Goal: Participate in discussion

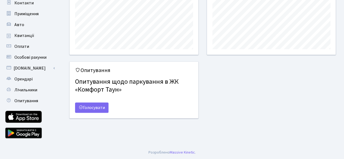
scroll to position [86, 0]
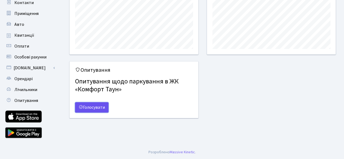
click at [91, 106] on link "Голосувати" at bounding box center [91, 107] width 33 height 10
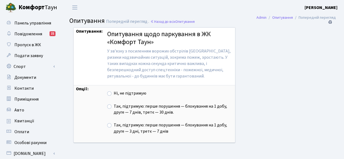
scroll to position [3, 0]
click at [114, 106] on label "Так, підтримую: перше порушення — блокування на 1 добу, друге — 7 днів, третє —…" at bounding box center [173, 109] width 119 height 13
click at [114, 106] on input "Так, підтримую: перше порушення — блокування на 1 добу, друге — 7 днів, третє —…" at bounding box center [116, 105] width 4 height 4
radio input "true"
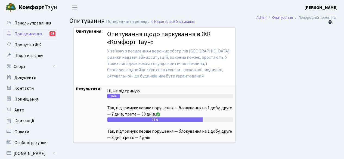
click at [30, 34] on span "Повідомлення" at bounding box center [28, 34] width 28 height 6
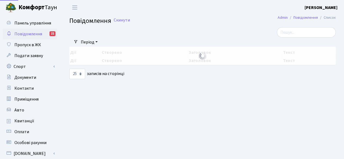
select select "25"
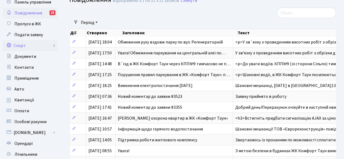
scroll to position [27, 0]
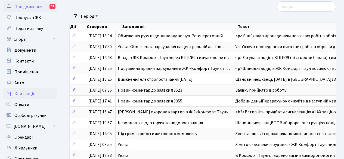
click at [32, 98] on link "Квитанції" at bounding box center [30, 93] width 54 height 11
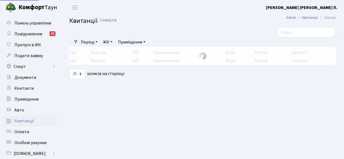
select select "25"
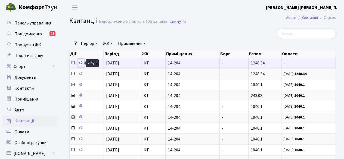
click at [81, 62] on icon at bounding box center [81, 63] width 4 height 4
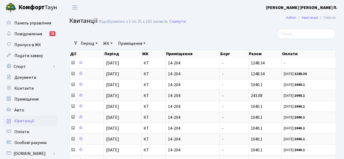
click at [196, 36] on div at bounding box center [156, 34] width 183 height 10
click at [311, 7] on b "[PERSON_NAME] [PERSON_NAME] П." at bounding box center [302, 8] width 72 height 6
click at [299, 29] on link "Вийти" at bounding box center [310, 30] width 54 height 8
